Goal: Navigation & Orientation: Find specific page/section

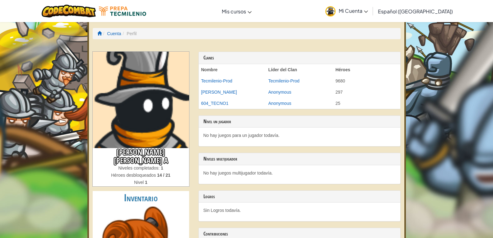
click at [115, 101] on img at bounding box center [141, 100] width 96 height 96
click at [151, 85] on img at bounding box center [141, 100] width 96 height 96
click at [131, 34] on li "Perfil" at bounding box center [129, 33] width 16 height 6
click at [131, 179] on div "Nivel 1" at bounding box center [141, 182] width 96 height 7
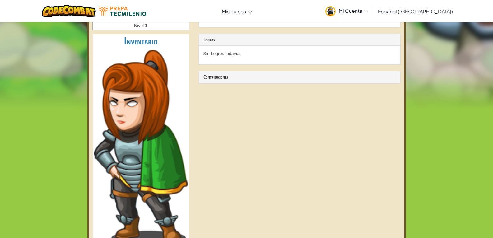
scroll to position [155, 0]
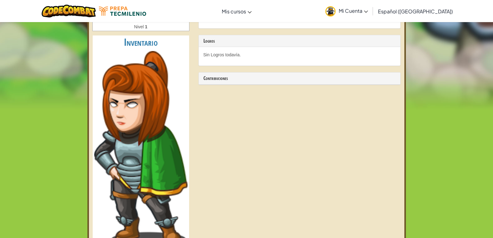
click at [174, 202] on img at bounding box center [140, 148] width 93 height 195
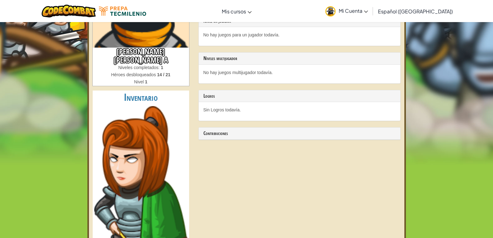
scroll to position [93, 0]
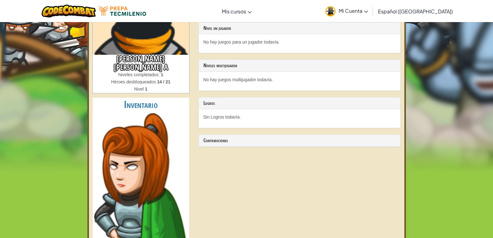
click at [148, 98] on h2 "Inventario" at bounding box center [141, 105] width 96 height 14
click at [368, 10] on span "Mi Cuenta" at bounding box center [353, 10] width 29 height 7
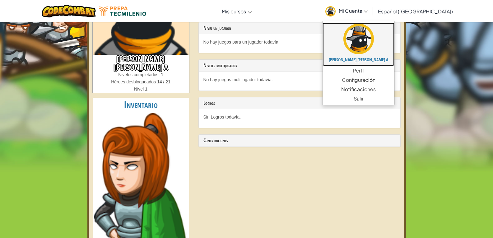
click at [371, 46] on img at bounding box center [358, 39] width 30 height 30
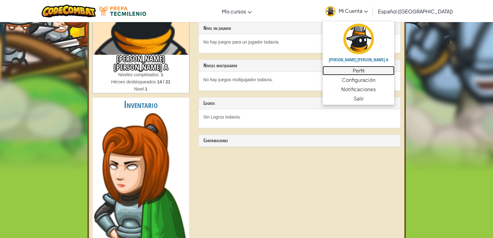
click at [362, 72] on link "Perfil" at bounding box center [358, 70] width 72 height 9
